Goal: Task Accomplishment & Management: Manage account settings

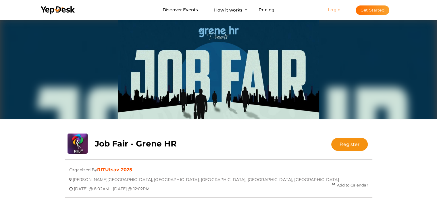
click at [330, 11] on link "Login" at bounding box center [334, 9] width 13 height 5
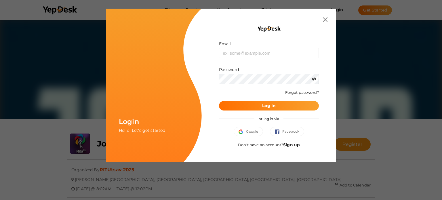
click at [249, 126] on div "or log in via" at bounding box center [269, 118] width 100 height 16
click at [249, 129] on span "Google" at bounding box center [248, 132] width 20 height 6
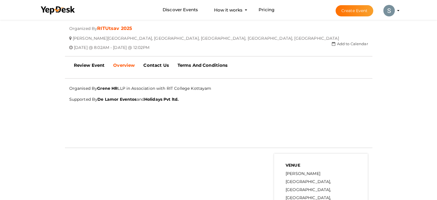
scroll to position [144, 0]
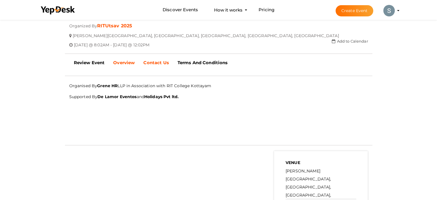
click at [149, 63] on b "Contact Us" at bounding box center [155, 62] width 25 height 5
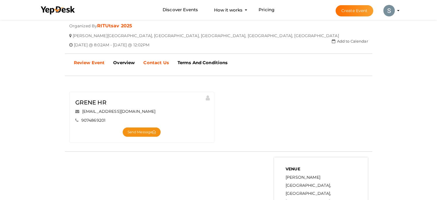
click at [90, 66] on link "Review Event" at bounding box center [90, 62] width 40 height 14
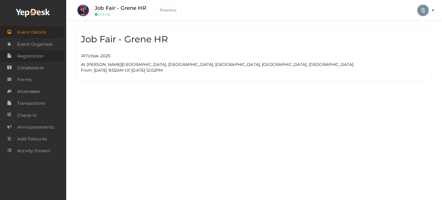
click at [36, 58] on span "Registration" at bounding box center [30, 56] width 26 height 12
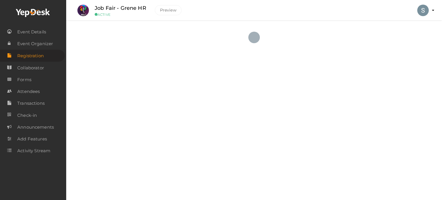
checkbox input "true"
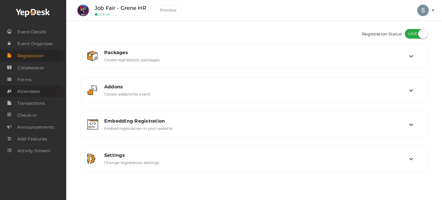
click at [27, 89] on span "Attendees" at bounding box center [28, 92] width 22 height 12
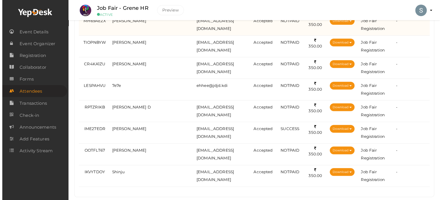
scroll to position [250, 0]
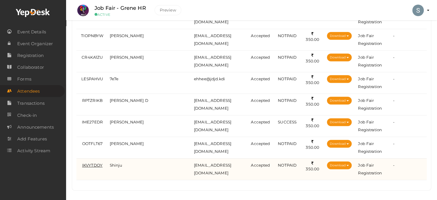
click at [92, 164] on span "IKVYTDOY" at bounding box center [92, 165] width 20 height 5
click at [93, 163] on span "IKVYTDOY" at bounding box center [92, 165] width 20 height 5
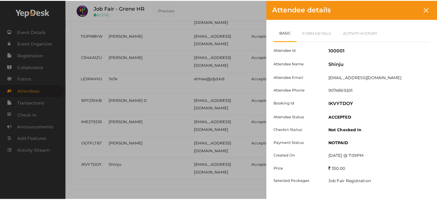
scroll to position [0, 0]
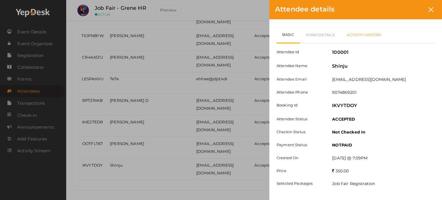
click at [364, 38] on link "Activity History" at bounding box center [363, 34] width 47 height 17
click at [334, 37] on link "Form Details" at bounding box center [320, 34] width 41 height 17
click at [288, 36] on link "Basic" at bounding box center [288, 34] width 24 height 17
click at [430, 10] on icon at bounding box center [430, 9] width 5 height 5
click at [430, 7] on icon at bounding box center [430, 9] width 5 height 5
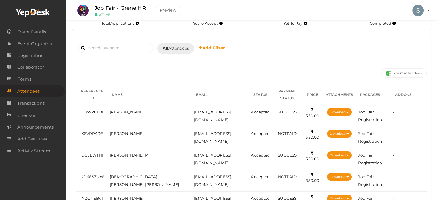
scroll to position [7, 0]
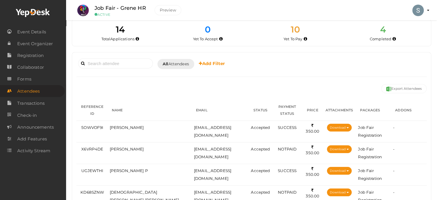
click at [298, 8] on ul "Job Fair - Grene HR ACTIVE [GEOGRAPHIC_DATA] [GEOGRAPHIC_DATA] [PERSON_NAME] [E…" at bounding box center [251, 7] width 357 height 14
